Goal: Check status: Check status

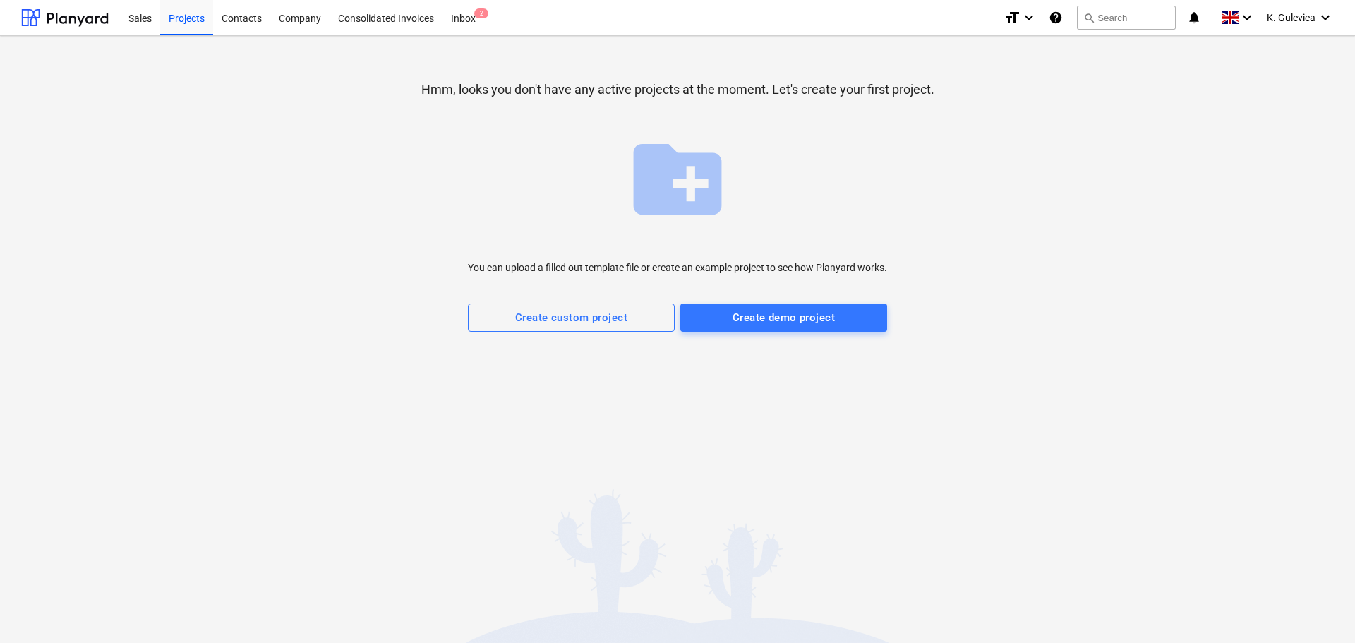
click at [1292, 19] on div "Projects list fetching failed" at bounding box center [1157, 15] width 381 height 30
click at [1300, 14] on div "Projects list fetching failed" at bounding box center [1157, 15] width 381 height 30
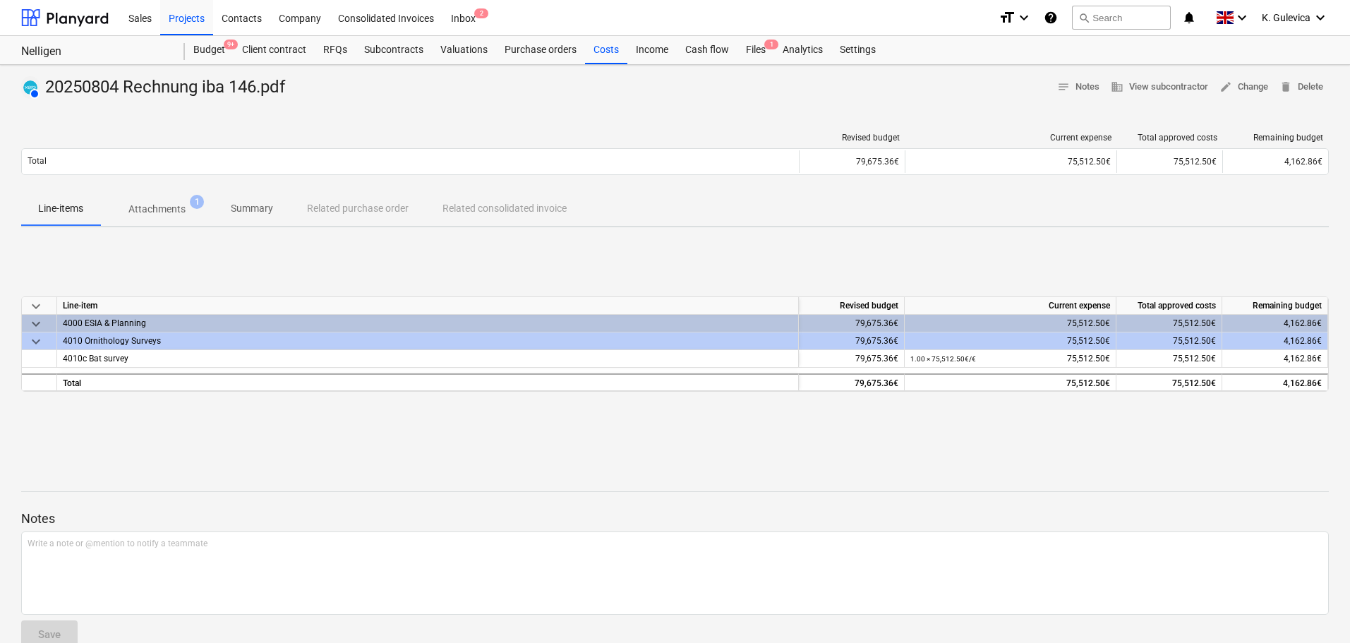
click at [257, 212] on p "Summary" at bounding box center [252, 208] width 42 height 15
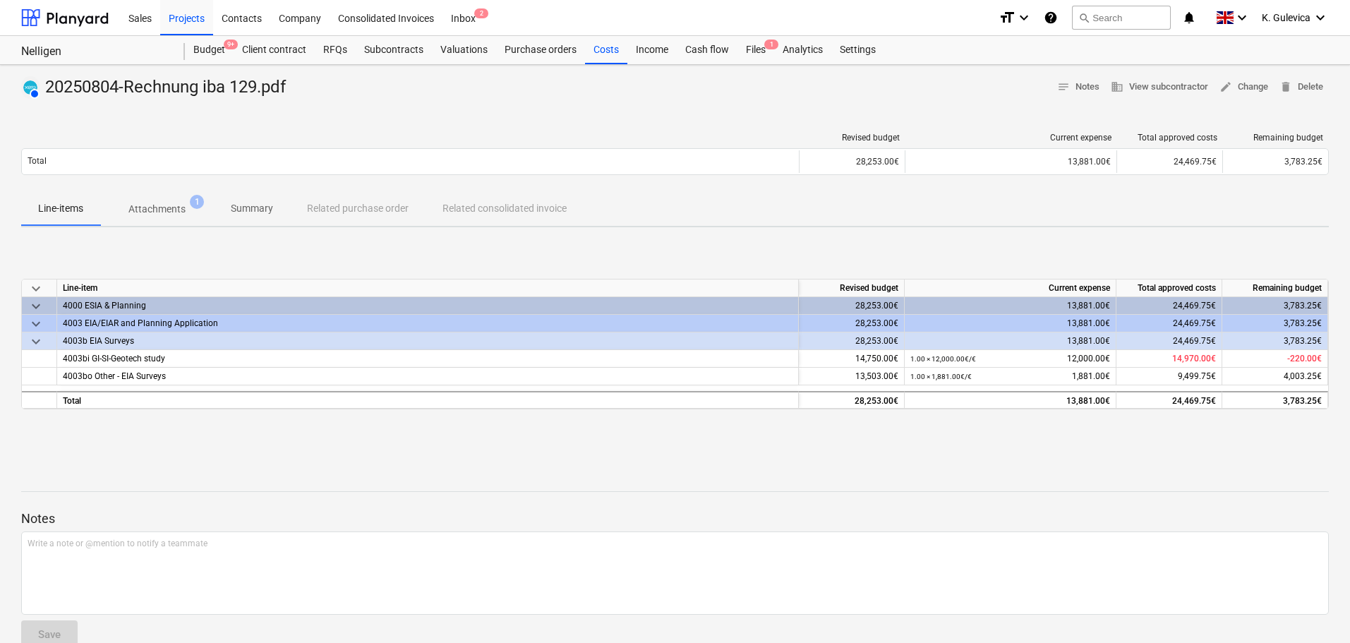
click at [244, 210] on p "Summary" at bounding box center [252, 208] width 42 height 15
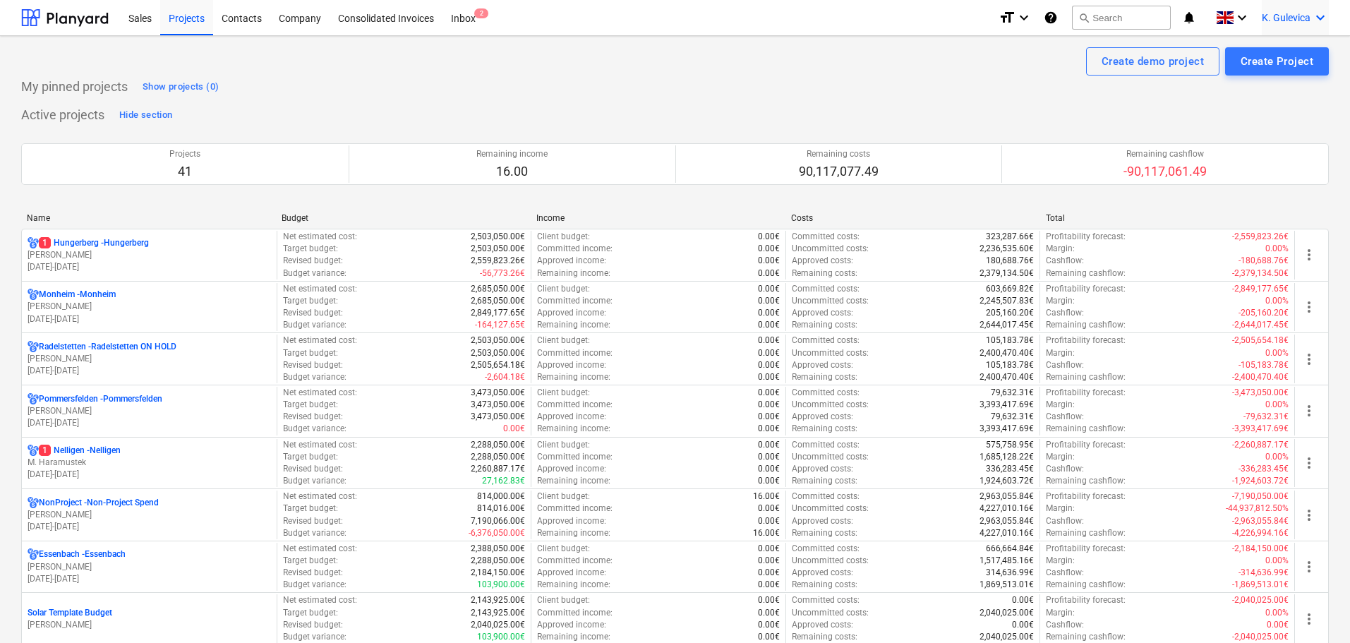
click at [1278, 14] on span "K. Gulevica" at bounding box center [1285, 17] width 49 height 11
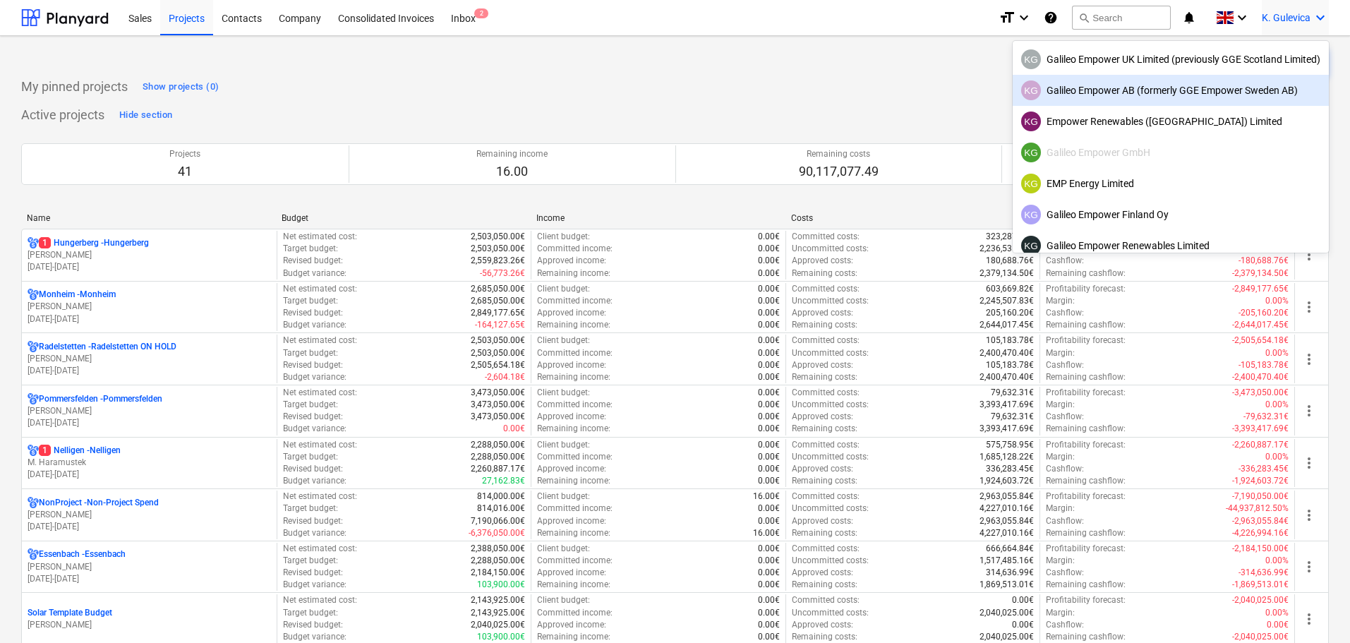
click at [1089, 94] on div "KG Galileo Empower AB (formerly GGE Empower Sweden AB)" at bounding box center [1170, 90] width 299 height 20
